Goal: Task Accomplishment & Management: Manage account settings

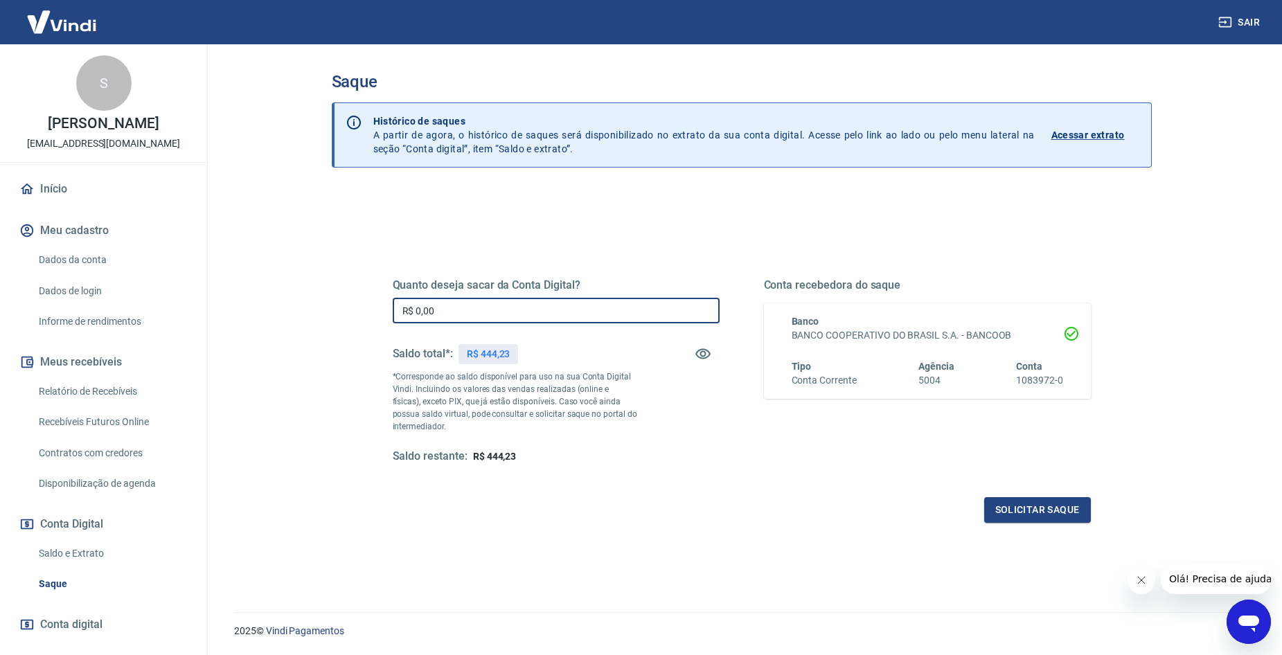
click at [487, 323] on input "R$ 0,00" at bounding box center [556, 311] width 327 height 26
type input "R$ 444,23"
click at [1019, 509] on button "Solicitar saque" at bounding box center [1037, 510] width 107 height 26
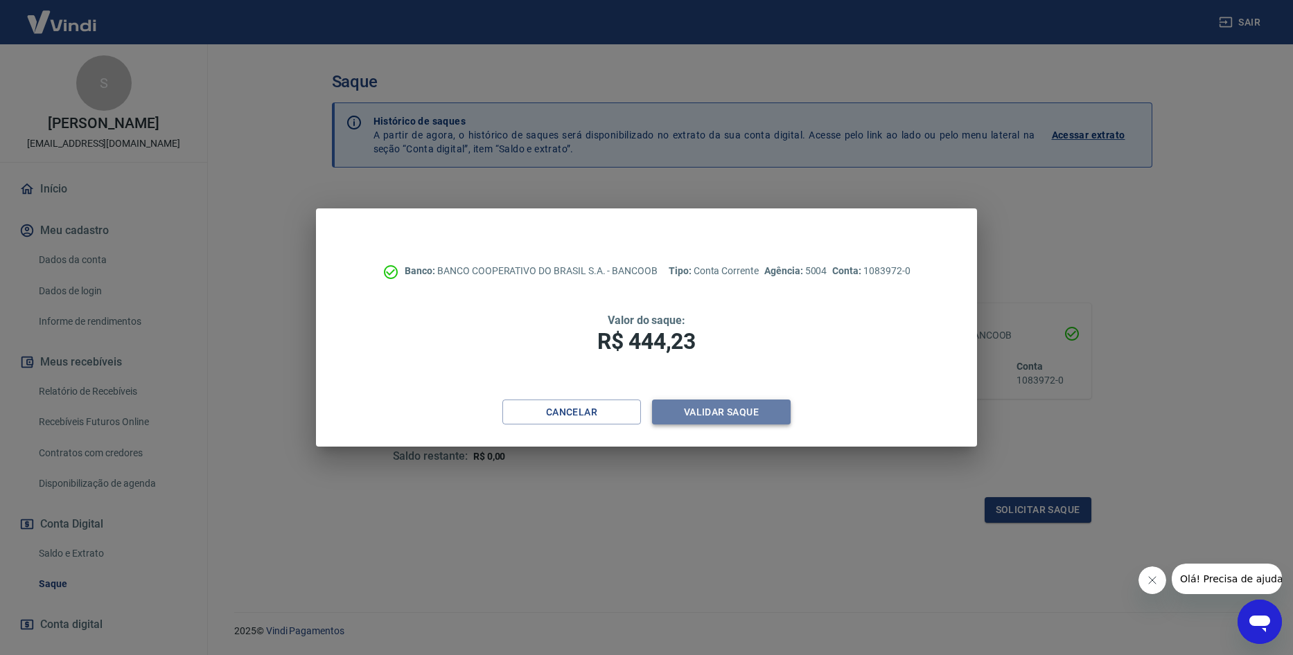
click at [773, 414] on button "Validar saque" at bounding box center [721, 413] width 139 height 26
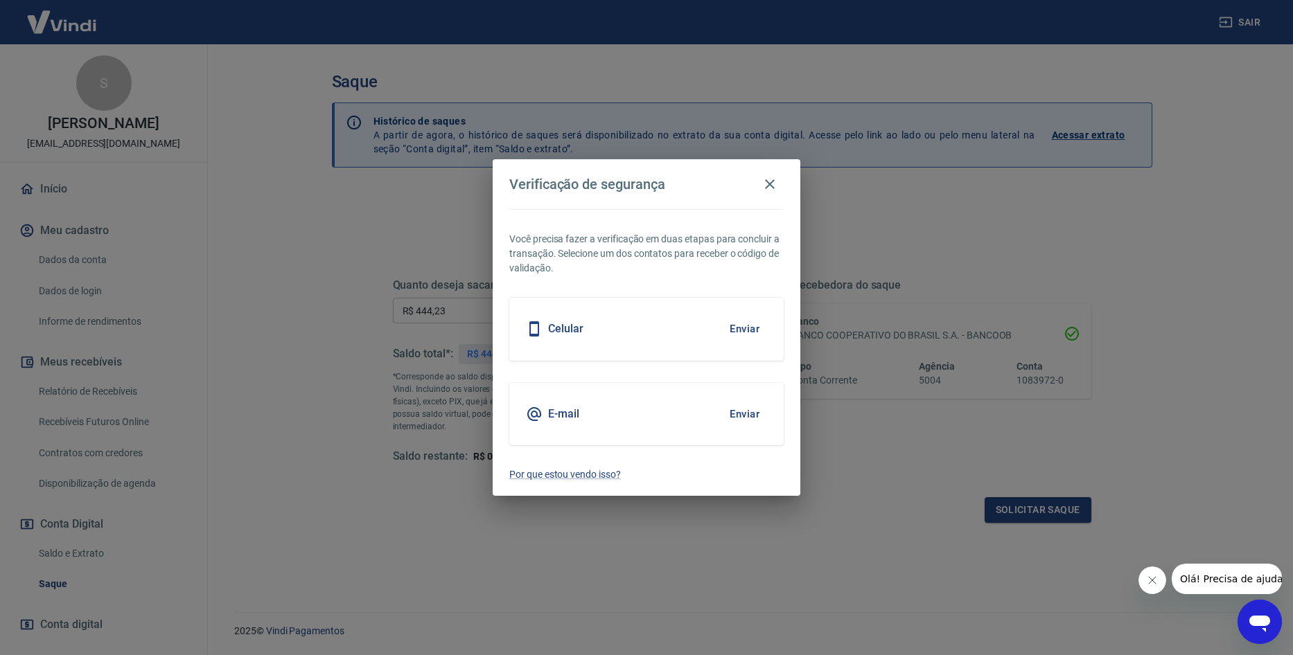
click at [743, 416] on button "Enviar" at bounding box center [744, 414] width 45 height 29
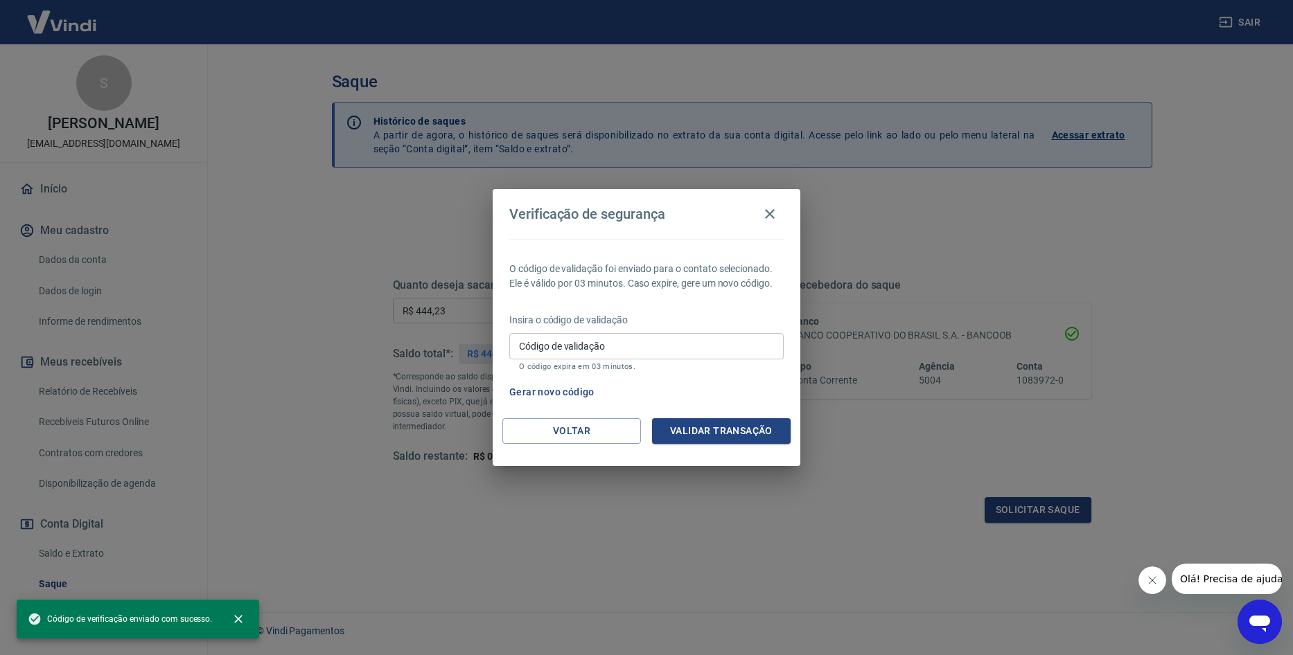
click at [636, 346] on input "Código de validação" at bounding box center [646, 346] width 274 height 26
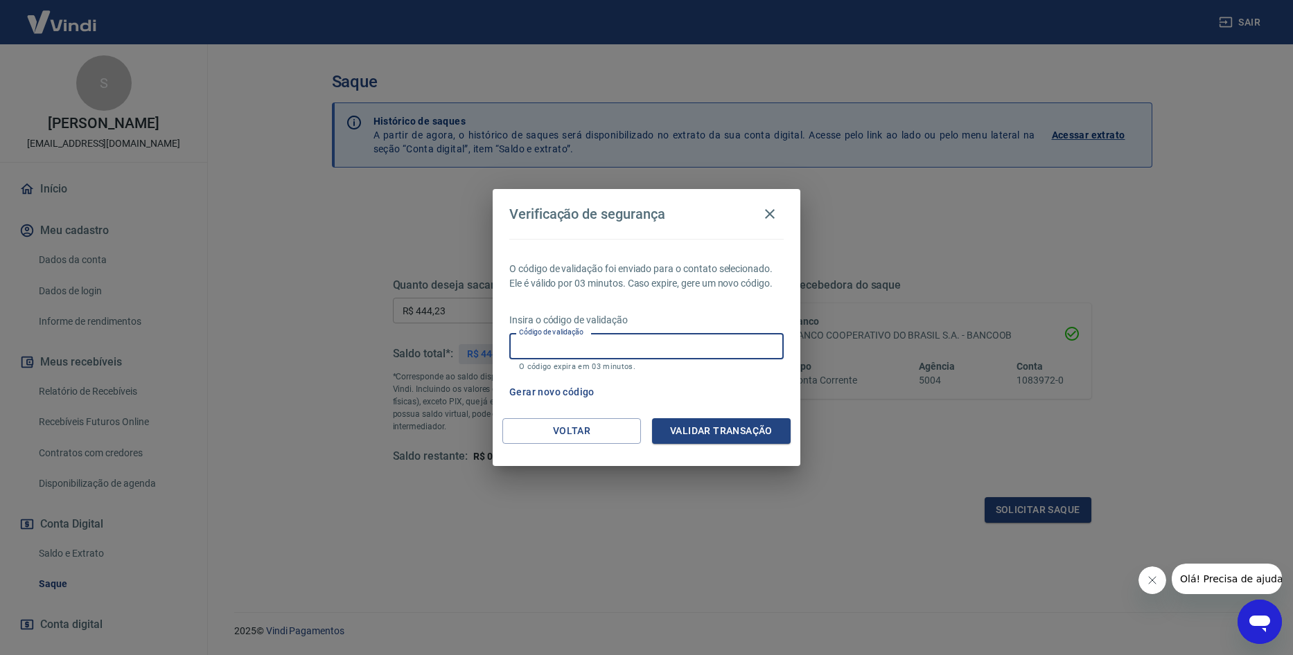
paste input "619880"
type input "619880"
click at [777, 443] on div "Voltar Validar transação" at bounding box center [647, 442] width 308 height 48
click at [774, 434] on button "Validar transação" at bounding box center [721, 431] width 139 height 26
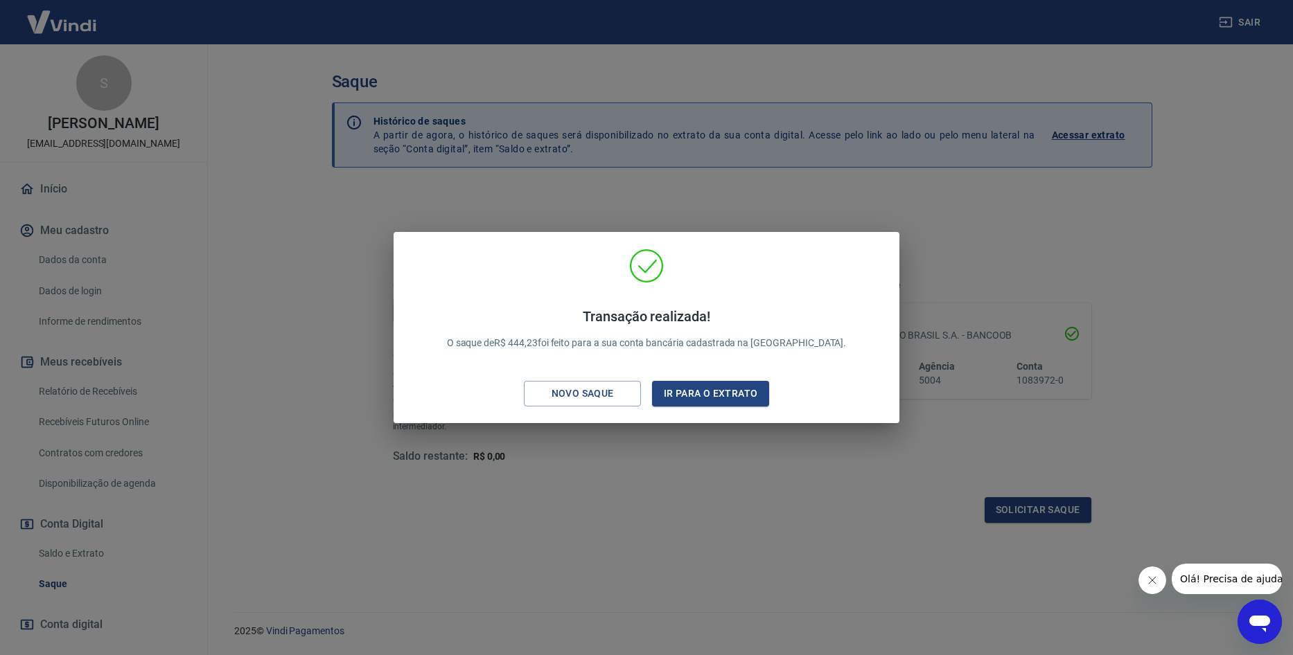
click at [747, 535] on div "Transação realizada! O saque de R$ 444,23 foi feito para a sua conta bancária c…" at bounding box center [646, 327] width 1293 height 655
